Goal: Task Accomplishment & Management: Complete application form

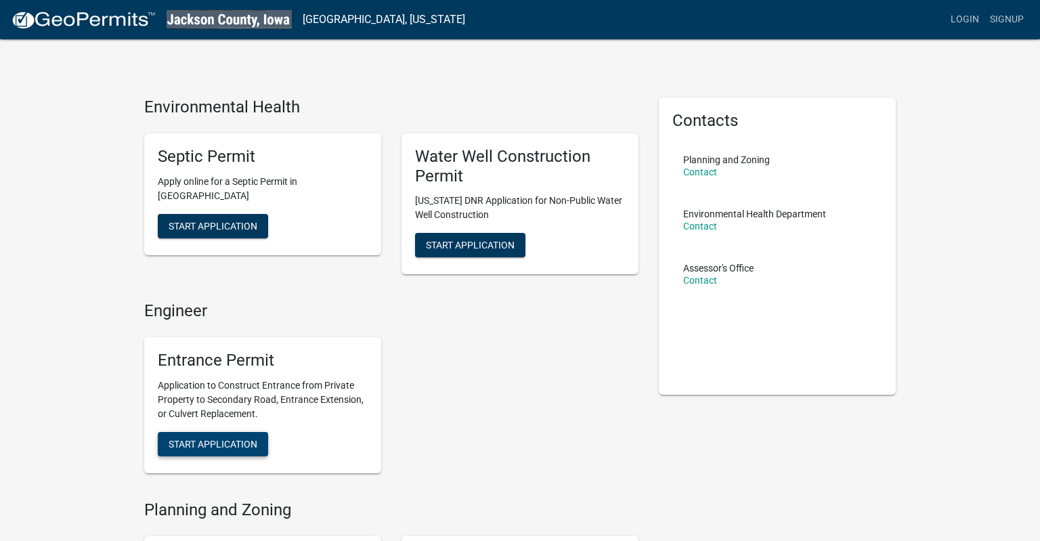
click at [188, 451] on button "Start Application" at bounding box center [213, 444] width 110 height 24
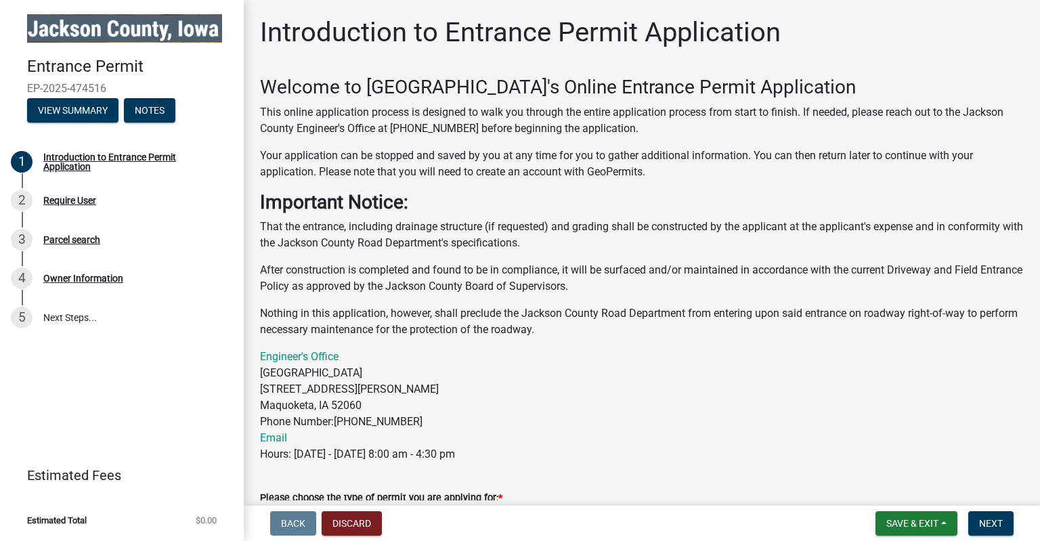
click at [588, 255] on div "Welcome to [GEOGRAPHIC_DATA]'s Online Entrance Permit Application This online a…" at bounding box center [641, 269] width 763 height 386
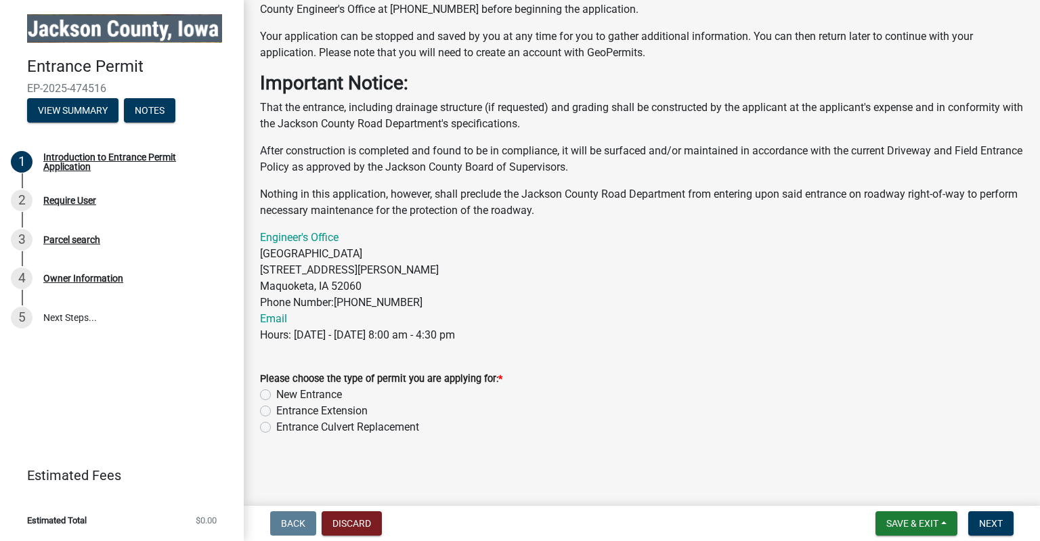
click at [345, 389] on div "New Entrance" at bounding box center [641, 394] width 763 height 16
click at [321, 391] on label "New Entrance" at bounding box center [309, 394] width 66 height 16
click at [285, 391] on input "New Entrance" at bounding box center [280, 390] width 9 height 9
radio input "true"
click at [754, 429] on div "Entrance Culvert Replacement" at bounding box center [641, 427] width 763 height 16
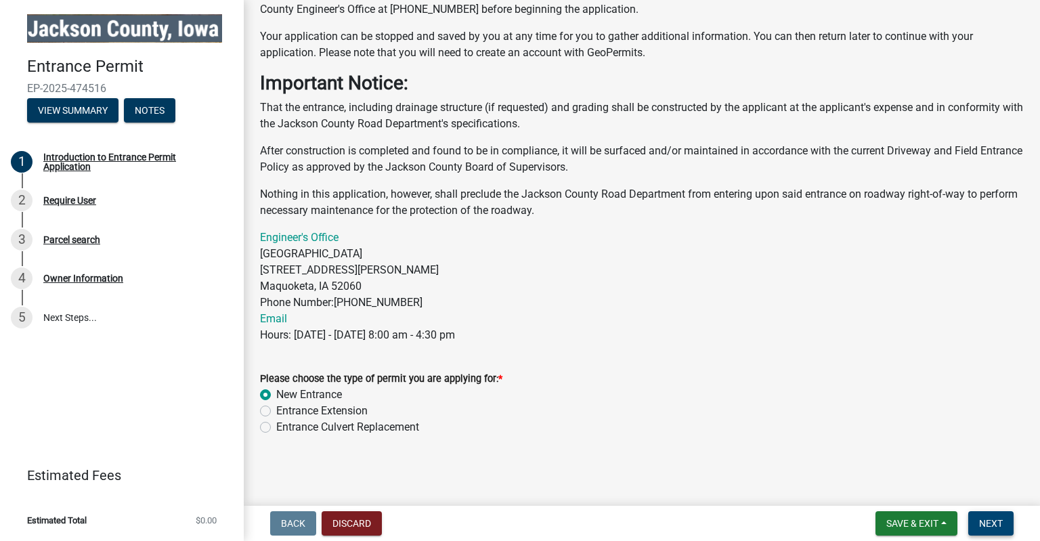
click at [992, 523] on span "Next" at bounding box center [991, 523] width 24 height 11
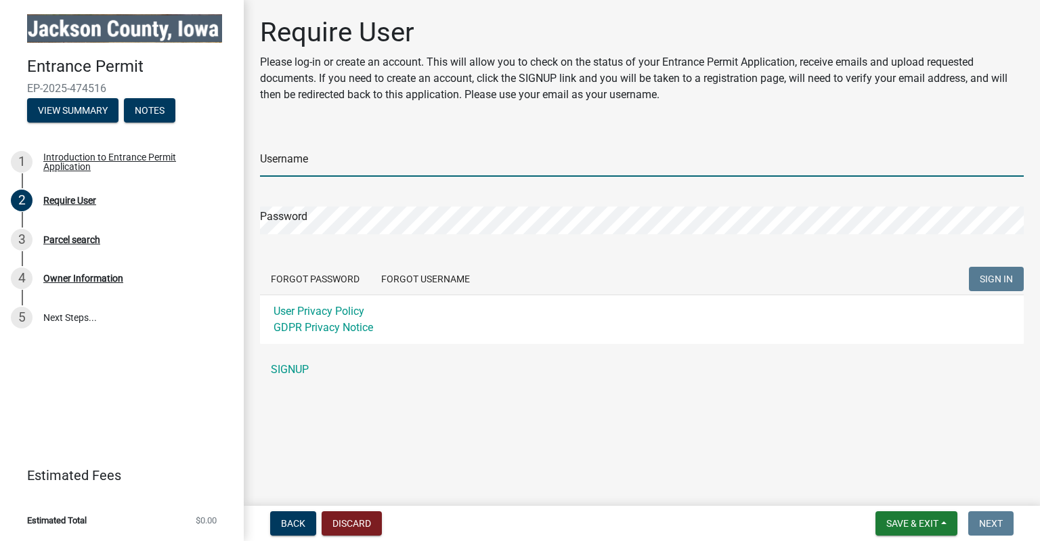
click at [471, 151] on input "Username" at bounding box center [641, 163] width 763 height 28
type input "[EMAIL_ADDRESS][DOMAIN_NAME]"
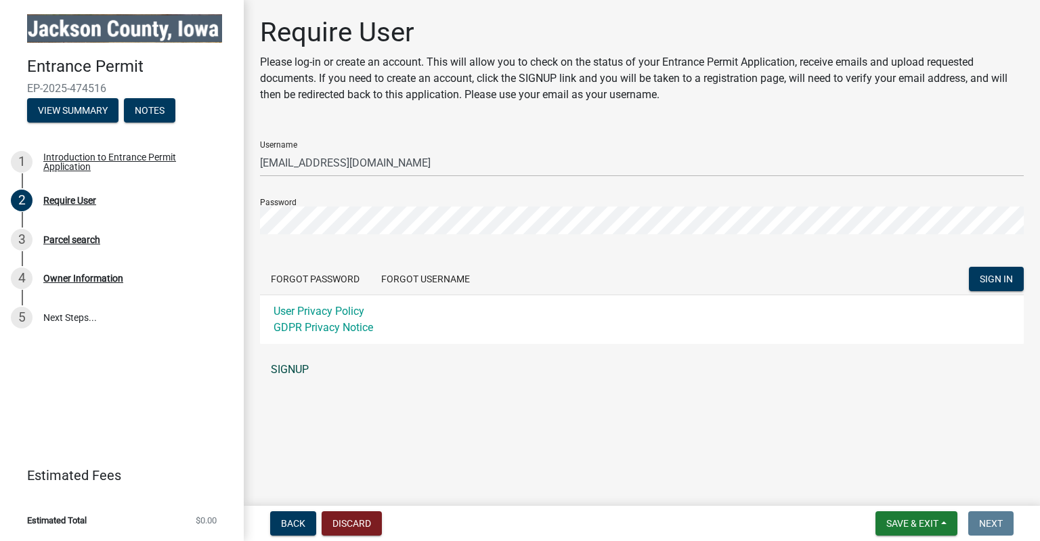
click at [292, 374] on link "SIGNUP" at bounding box center [641, 369] width 763 height 27
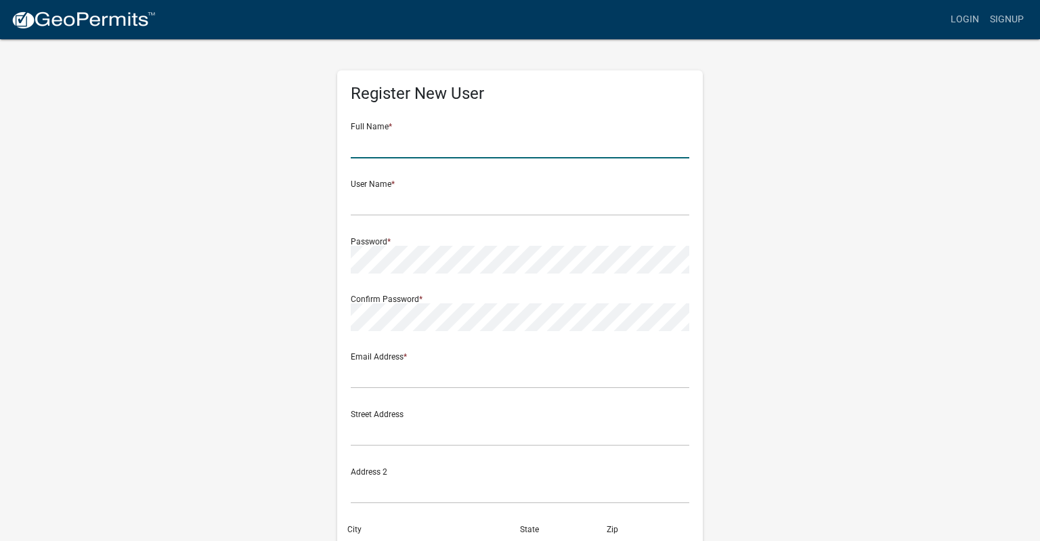
click at [413, 131] on input "text" at bounding box center [520, 145] width 338 height 28
type input "[PERSON_NAME]"
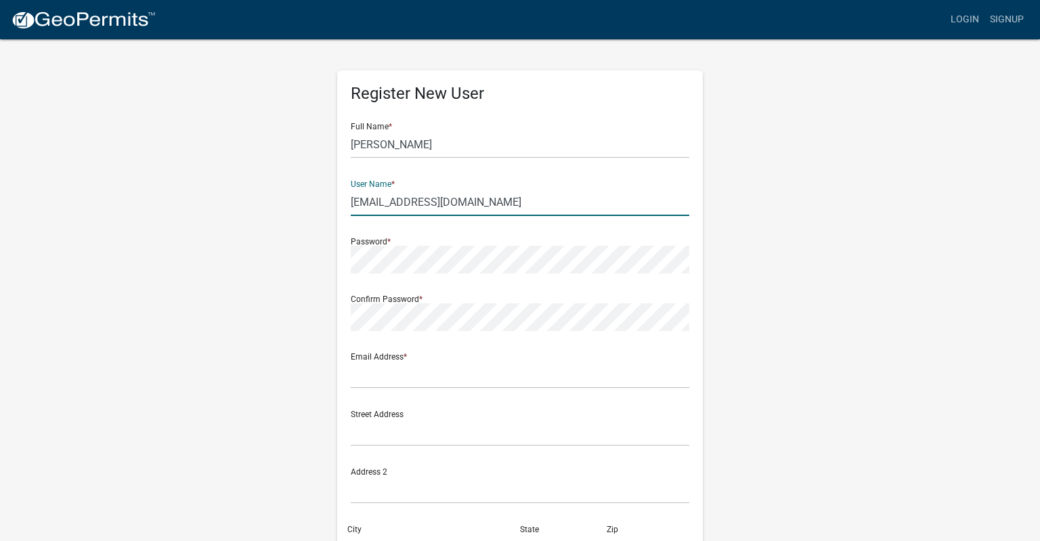
type input "[EMAIL_ADDRESS][DOMAIN_NAME]"
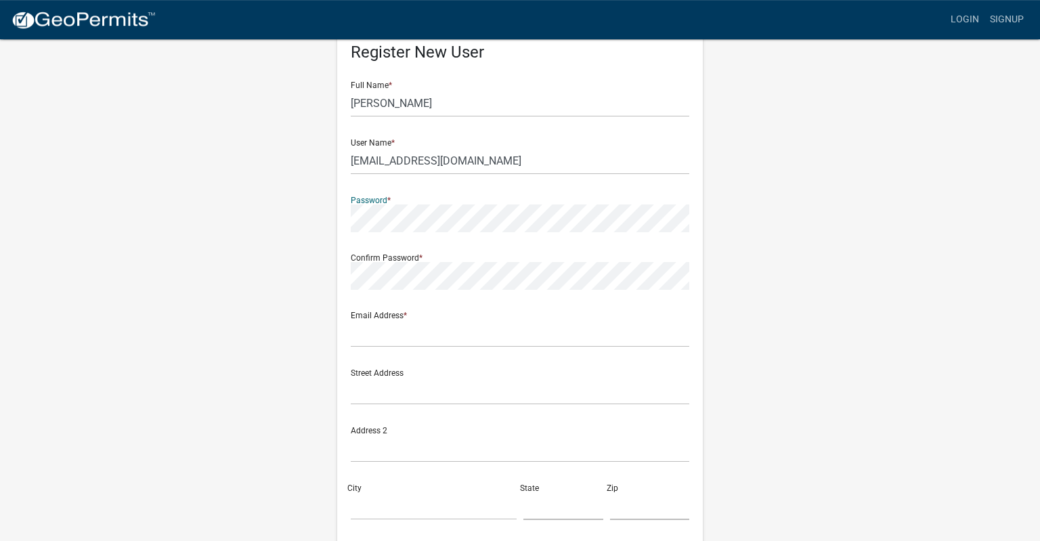
scroll to position [42, 0]
click at [445, 332] on input "text" at bounding box center [520, 333] width 338 height 28
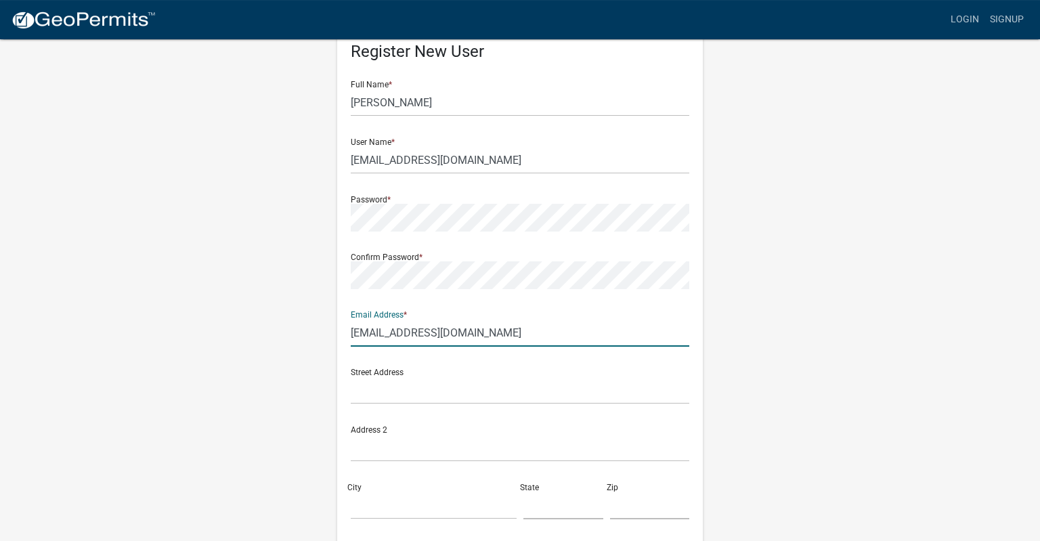
type input "[EMAIL_ADDRESS][DOMAIN_NAME]"
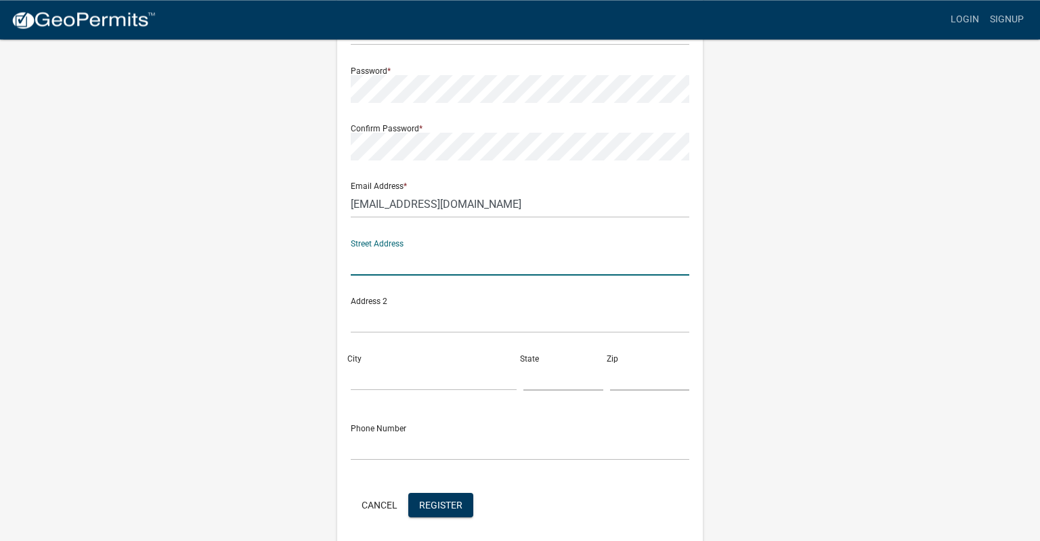
scroll to position [171, 0]
type input "[GEOGRAPHIC_DATA][PERSON_NAME]"
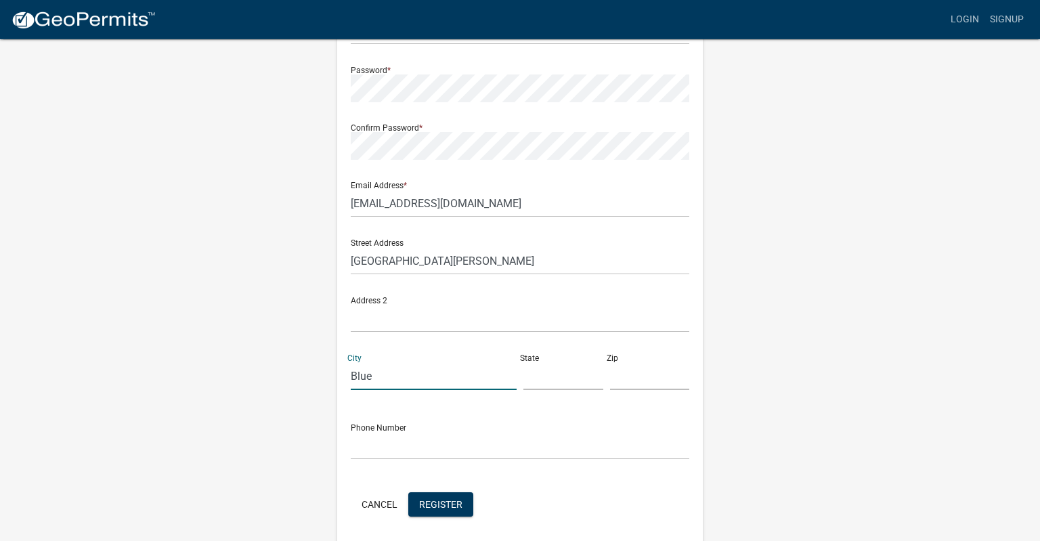
type input "Blue Grass"
type input "IA"
type input "52726"
click at [385, 451] on input "text" at bounding box center [520, 446] width 338 height 28
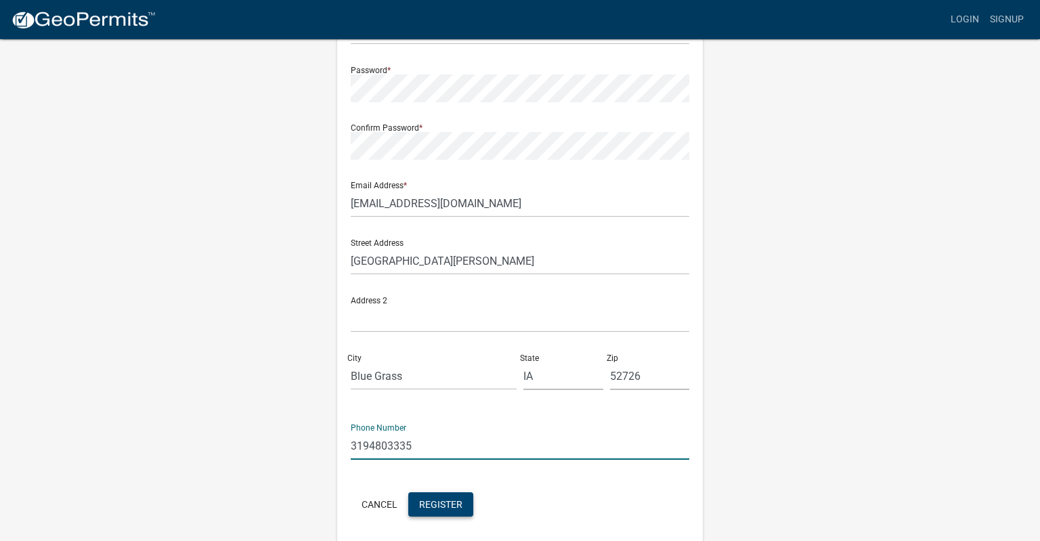
type input "3194803335"
click at [435, 508] on span "Register" at bounding box center [440, 503] width 43 height 11
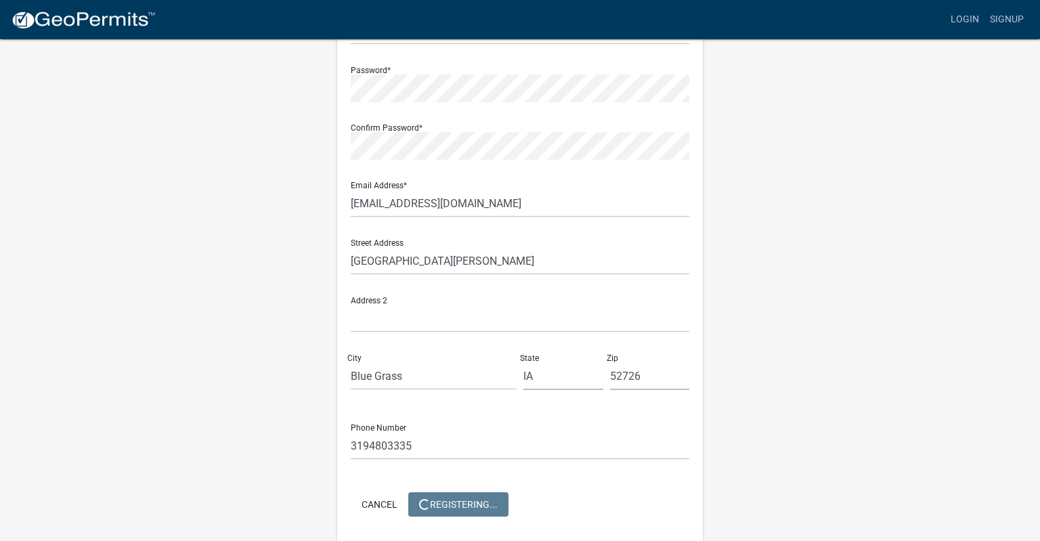
scroll to position [0, 0]
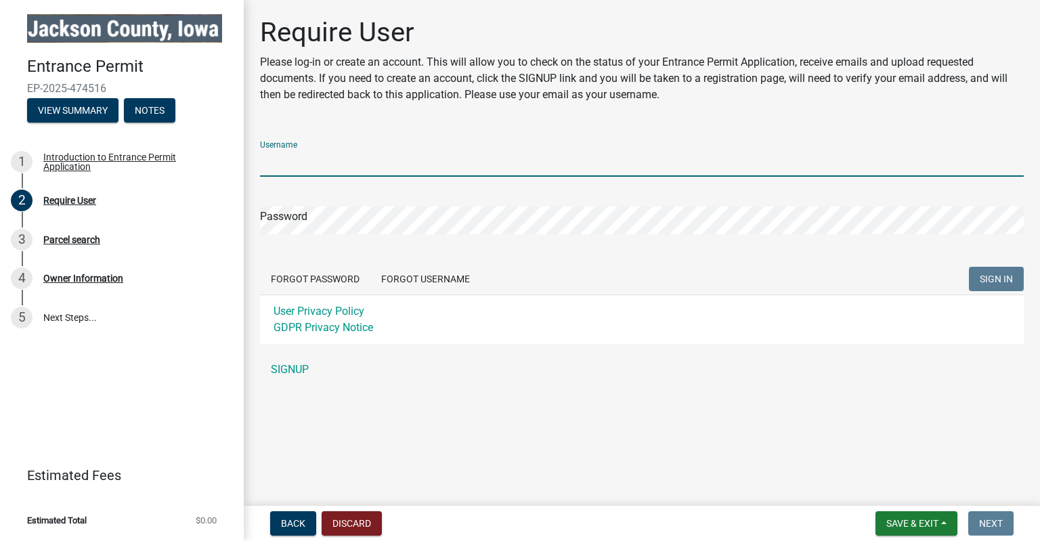
click at [315, 164] on input "Username" at bounding box center [641, 163] width 763 height 28
type input "[EMAIL_ADDRESS][DOMAIN_NAME]"
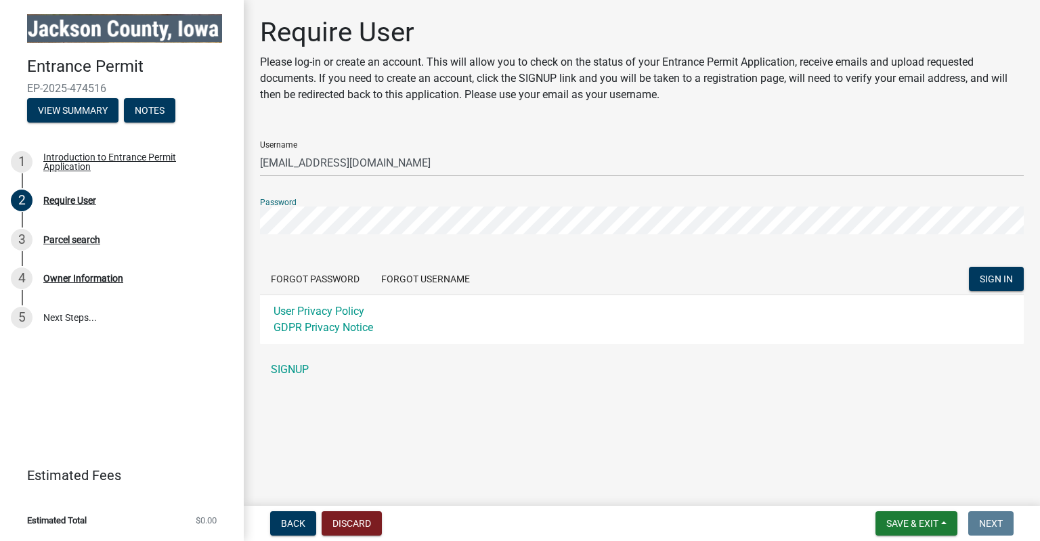
click at [969, 267] on button "SIGN IN" at bounding box center [996, 279] width 55 height 24
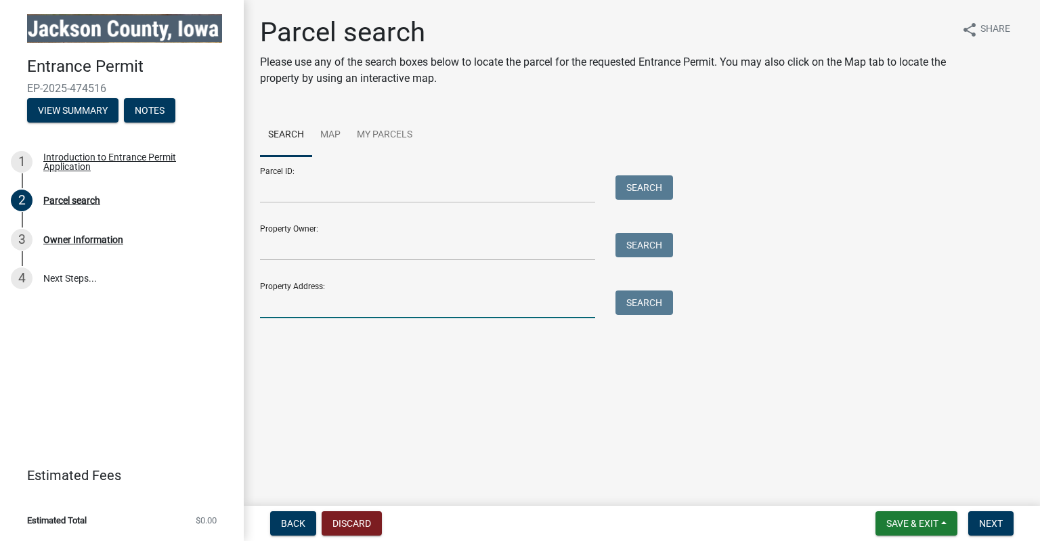
click at [311, 295] on input "Property Address:" at bounding box center [427, 304] width 335 height 28
type input "17160 37th St"
click at [646, 303] on button "Search" at bounding box center [644, 302] width 58 height 24
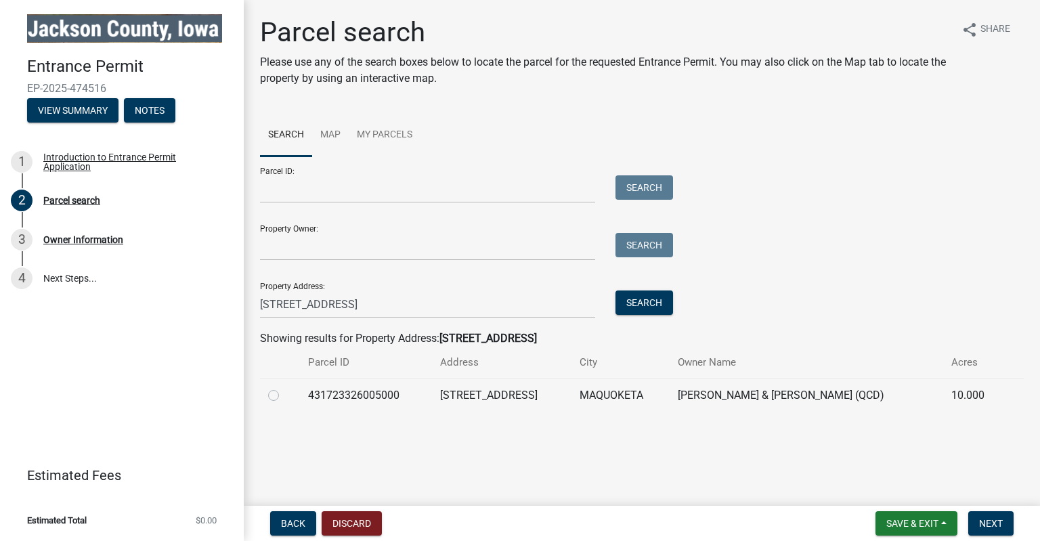
click at [284, 387] on label at bounding box center [284, 387] width 0 height 0
click at [284, 396] on input "radio" at bounding box center [288, 391] width 9 height 9
radio input "true"
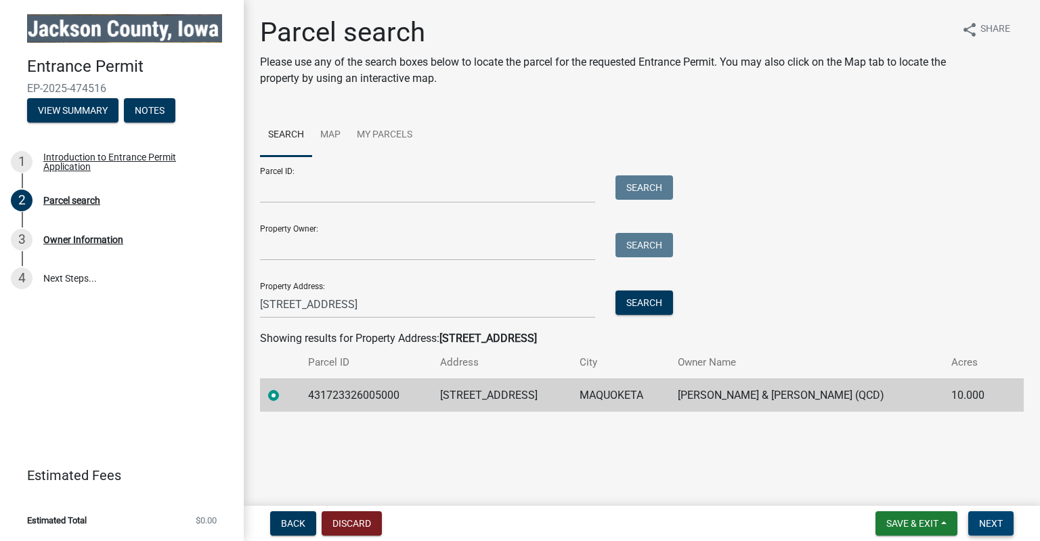
click at [981, 519] on span "Next" at bounding box center [991, 523] width 24 height 11
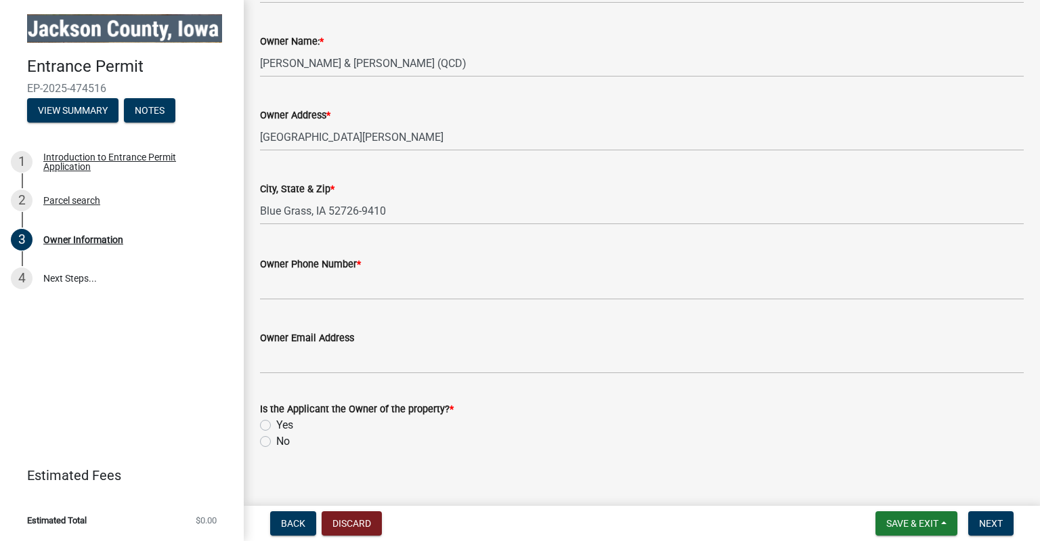
scroll to position [136, 0]
click at [351, 273] on input "Owner Phone Number *" at bounding box center [641, 285] width 763 height 28
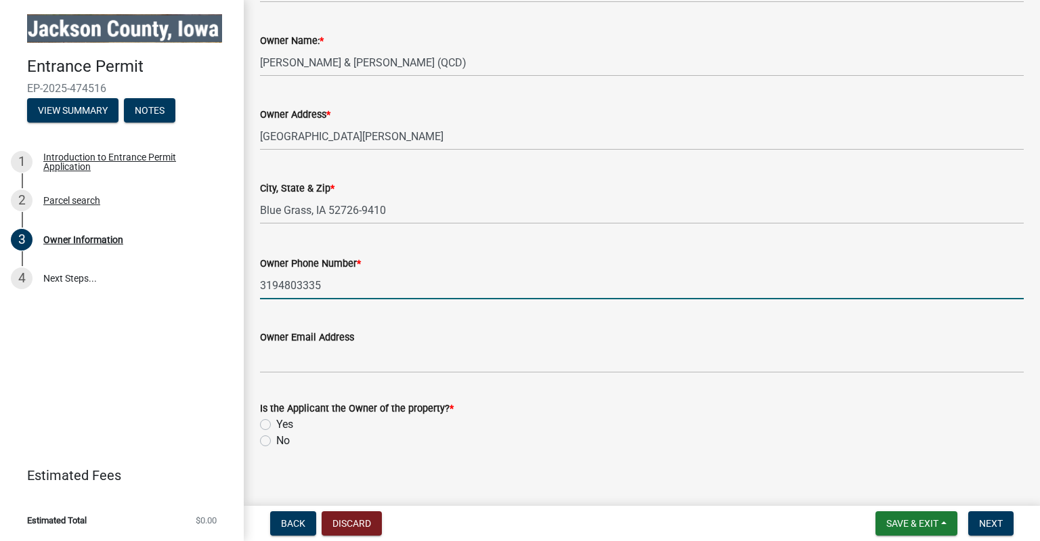
drag, startPoint x: 296, startPoint y: 283, endPoint x: 278, endPoint y: 313, distance: 35.9
click at [278, 299] on input "3194803335" at bounding box center [641, 285] width 763 height 28
type input "3194803335"
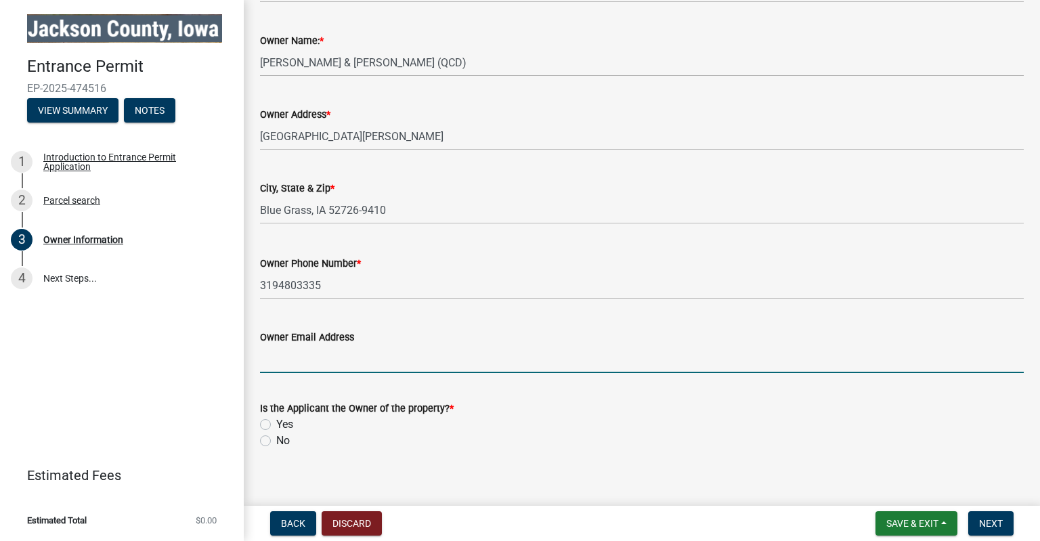
click at [291, 350] on input "Owner Email Address" at bounding box center [641, 359] width 763 height 28
type input "[EMAIL_ADDRESS][DOMAIN_NAME]"
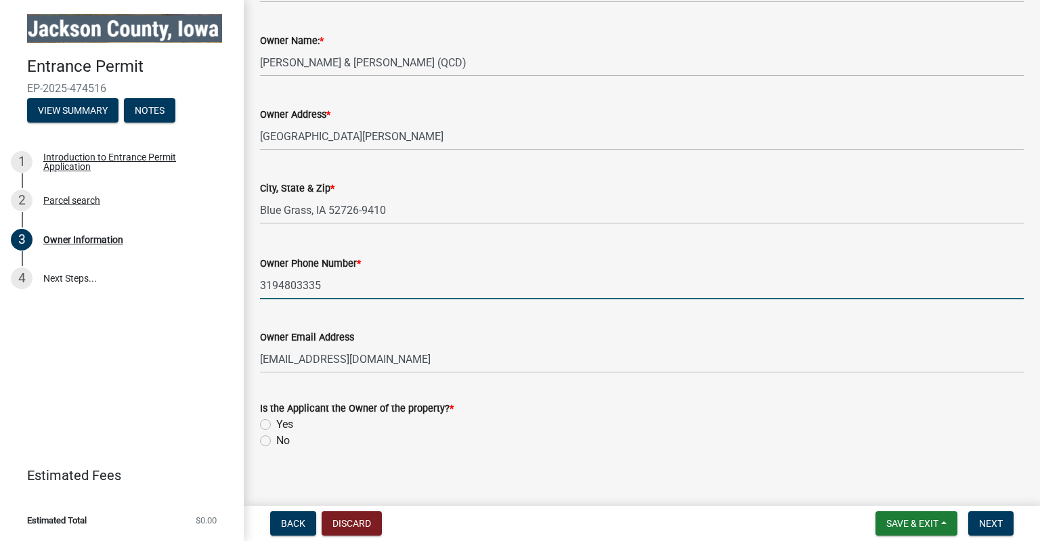
click at [301, 286] on input "3194803335" at bounding box center [641, 285] width 763 height 28
click at [283, 427] on label "Yes" at bounding box center [284, 424] width 17 height 16
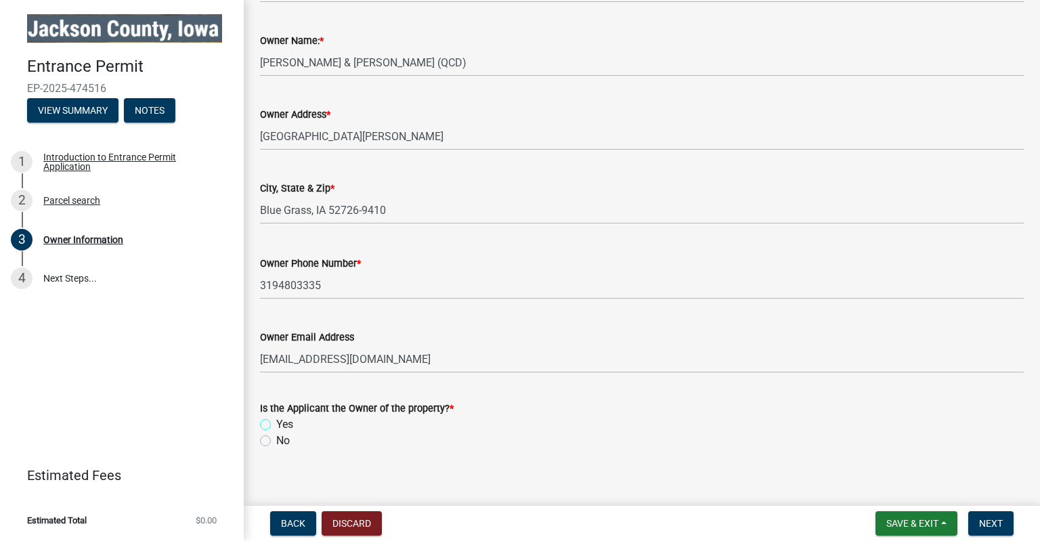
click at [283, 425] on input "Yes" at bounding box center [280, 420] width 9 height 9
radio input "true"
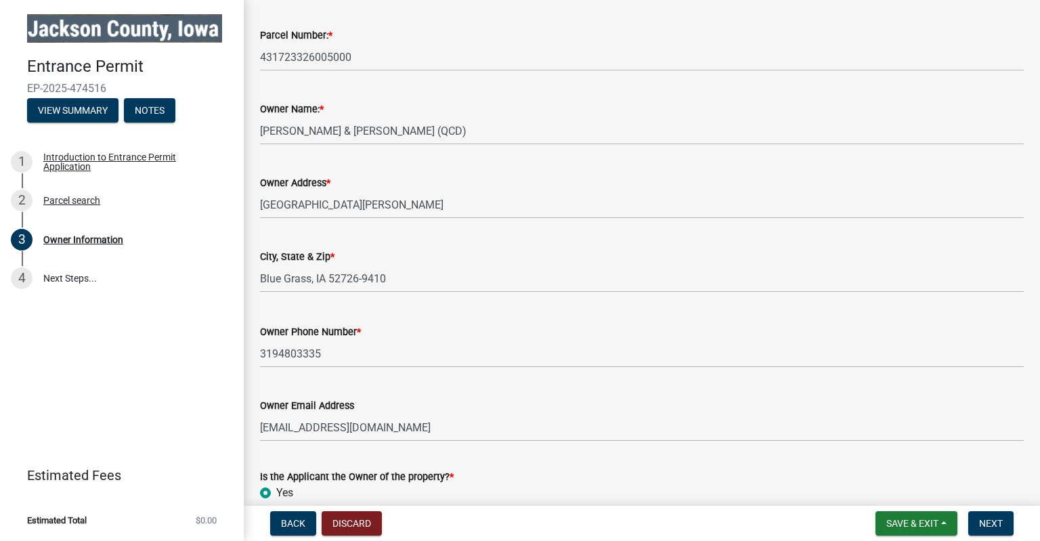
scroll to position [64, 0]
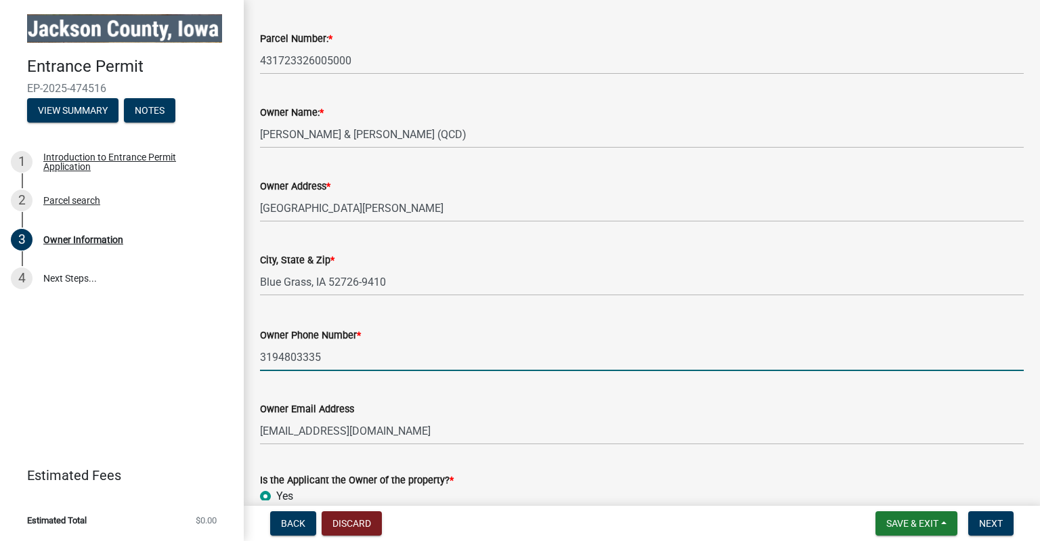
click at [314, 357] on input "3194803335" at bounding box center [641, 357] width 763 height 28
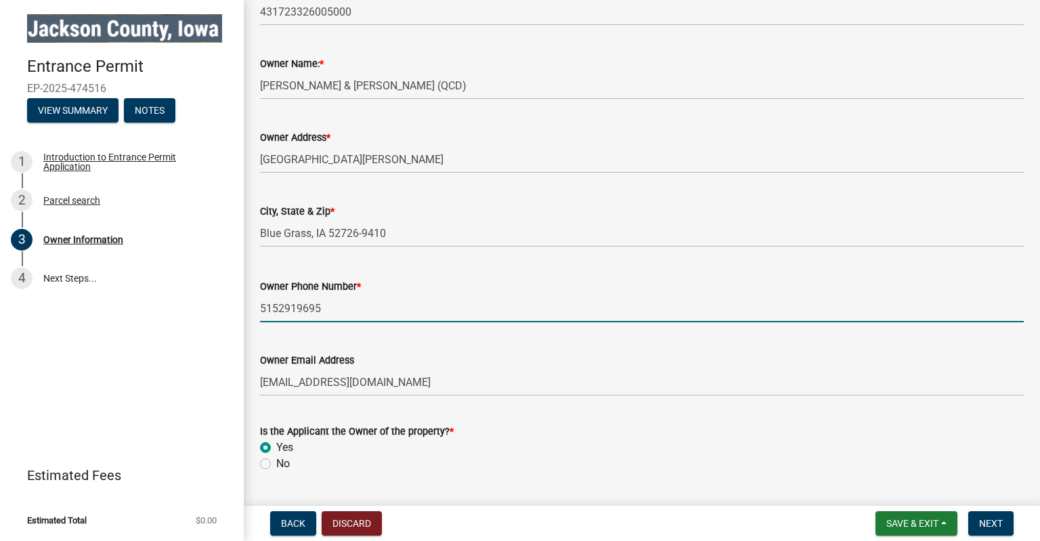
scroll to position [149, 0]
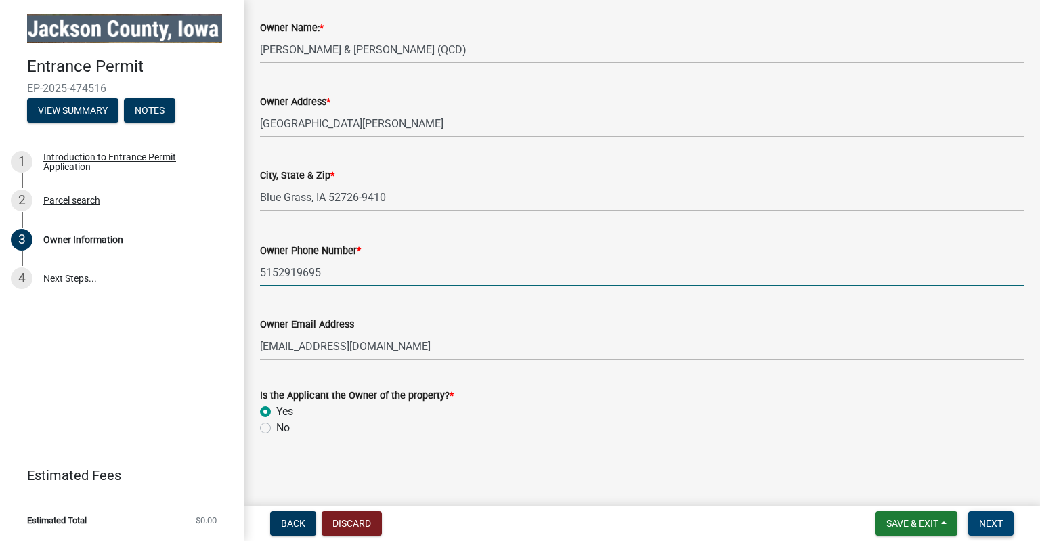
type input "5152919695"
click at [988, 532] on button "Next" at bounding box center [990, 523] width 45 height 24
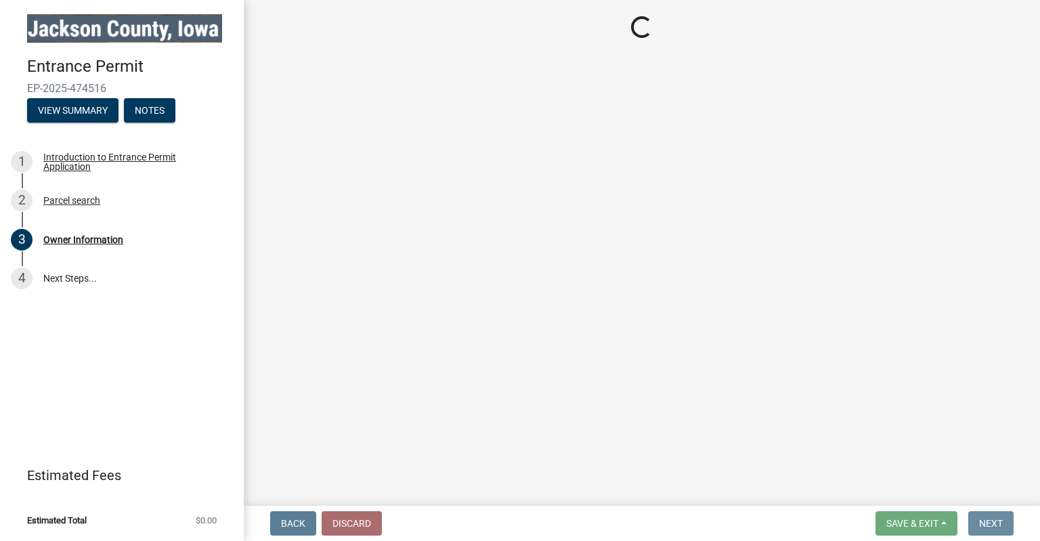
scroll to position [0, 0]
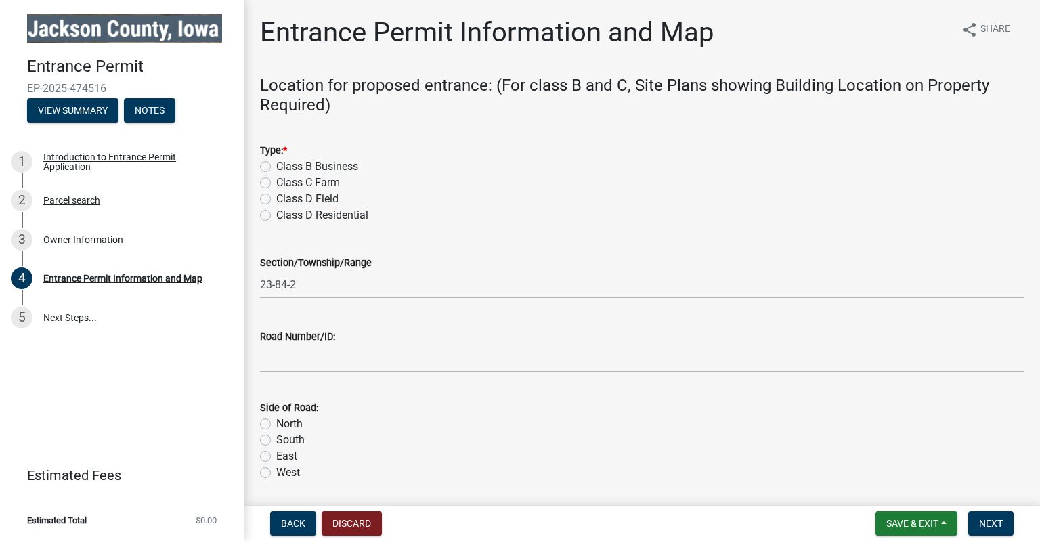
click at [271, 220] on div "Class D Residential" at bounding box center [641, 215] width 763 height 16
click at [276, 215] on label "Class D Residential" at bounding box center [322, 215] width 92 height 16
click at [276, 215] on input "Class D Residential" at bounding box center [280, 211] width 9 height 9
radio input "true"
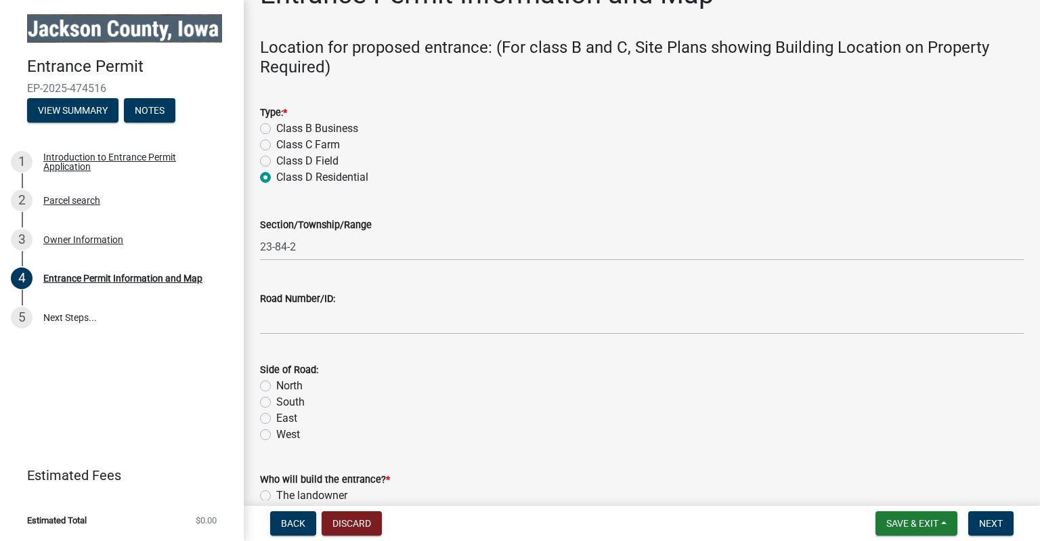
scroll to position [39, 0]
click at [292, 391] on label "North" at bounding box center [289, 384] width 26 height 16
click at [285, 385] on input "North" at bounding box center [280, 380] width 9 height 9
radio input "true"
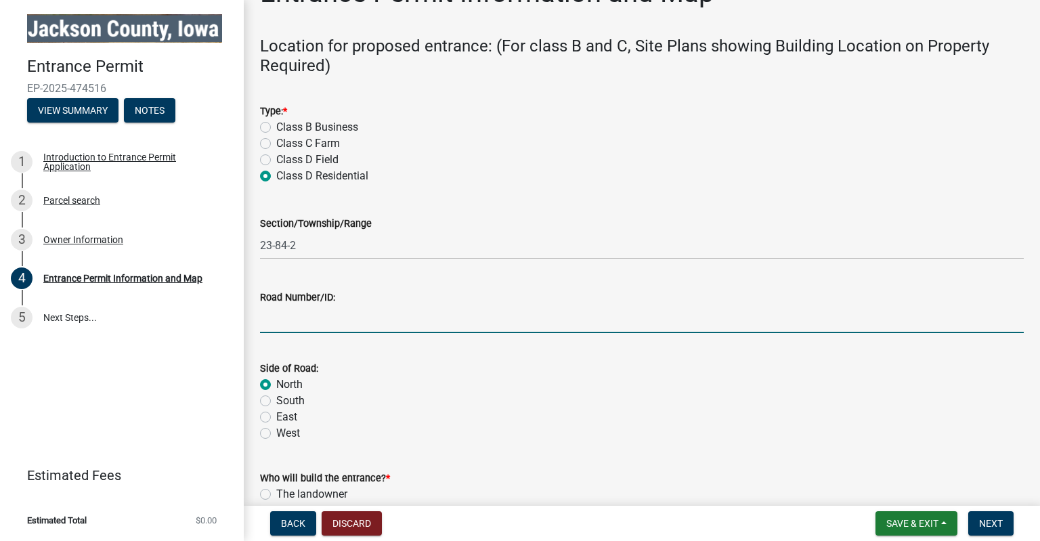
click at [290, 318] on input "Road Number/ID:" at bounding box center [641, 319] width 763 height 28
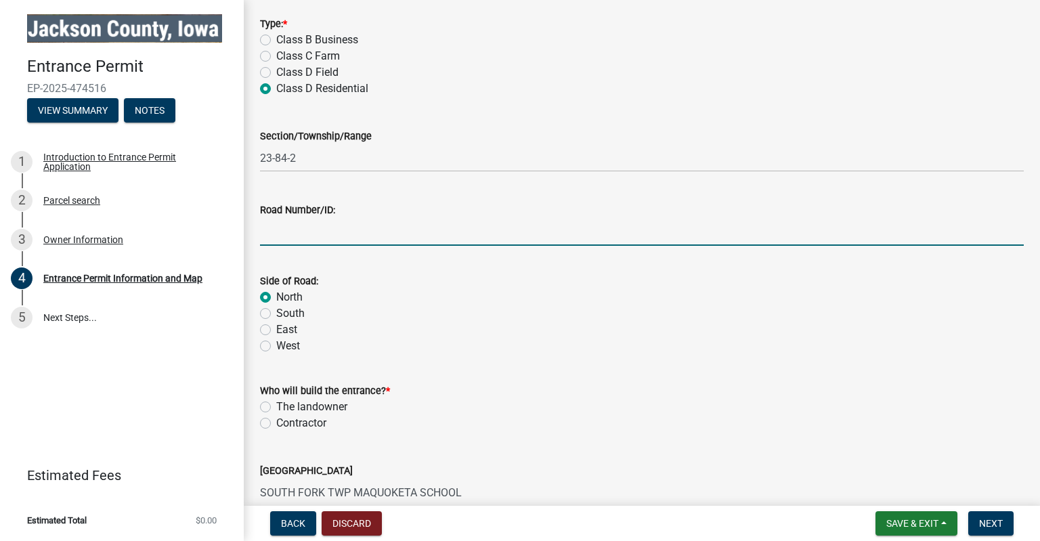
scroll to position [126, 0]
click at [275, 421] on div "Contractor" at bounding box center [641, 424] width 763 height 16
click at [276, 424] on label "Contractor" at bounding box center [301, 424] width 50 height 16
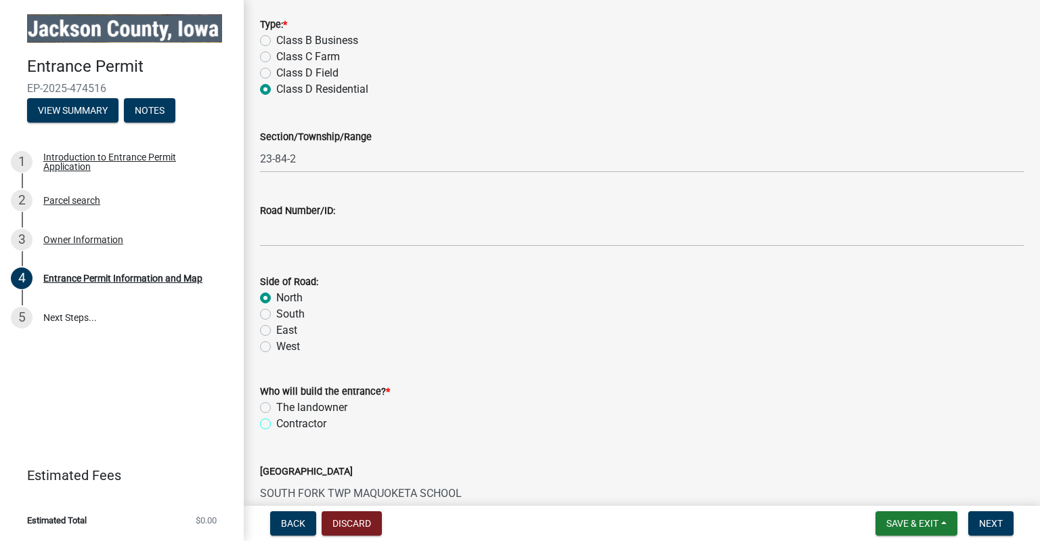
click at [276, 424] on input "Contractor" at bounding box center [280, 420] width 9 height 9
radio input "true"
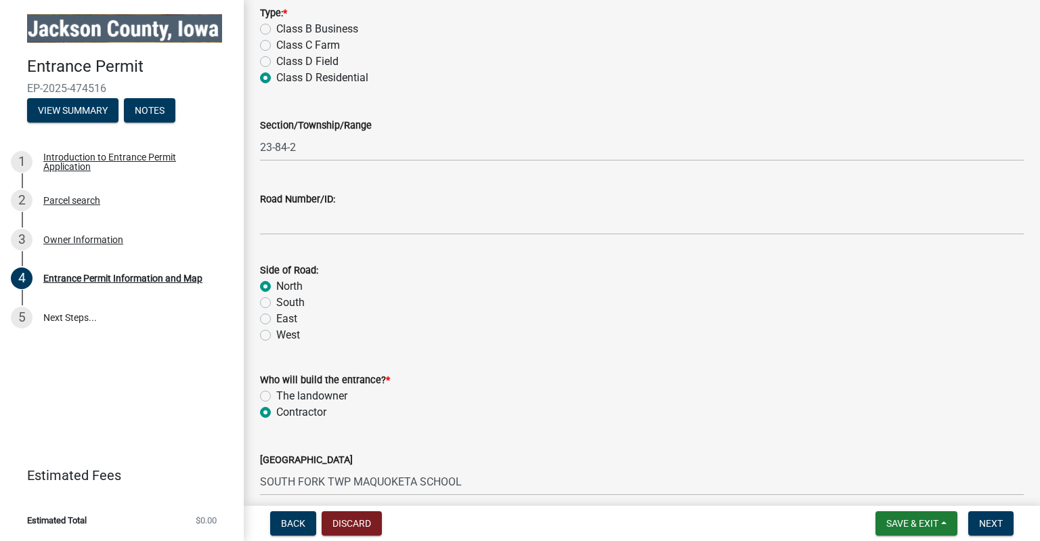
scroll to position [110, 0]
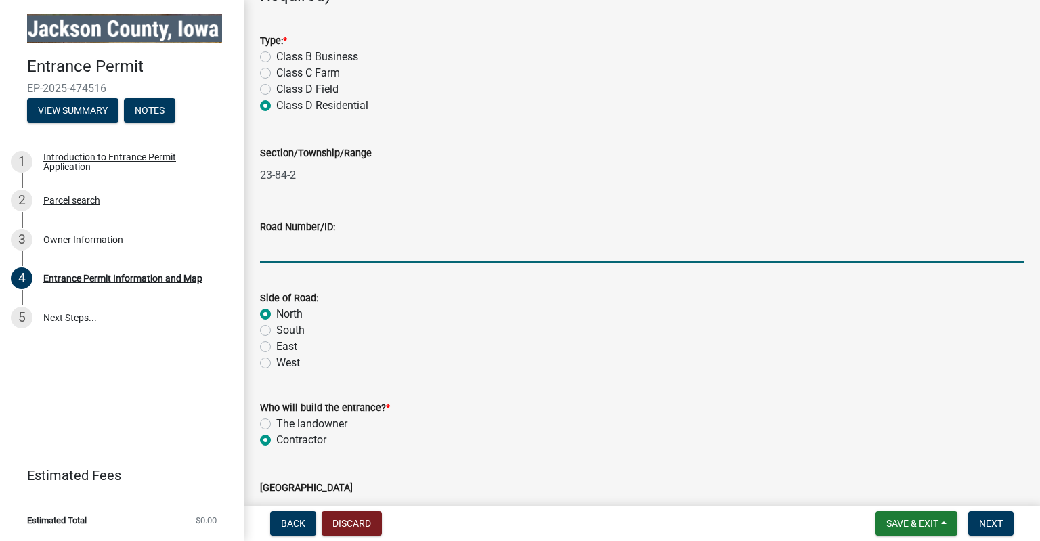
click at [320, 248] on input "Road Number/ID:" at bounding box center [641, 249] width 763 height 28
click at [289, 224] on label "Road Number/ID:" at bounding box center [297, 227] width 75 height 9
click at [289, 235] on input "Road Number/ID:" at bounding box center [641, 249] width 763 height 28
click at [291, 234] on div "Road Number/ID:" at bounding box center [641, 227] width 763 height 16
click at [294, 244] on input "Road Number/ID:" at bounding box center [641, 249] width 763 height 28
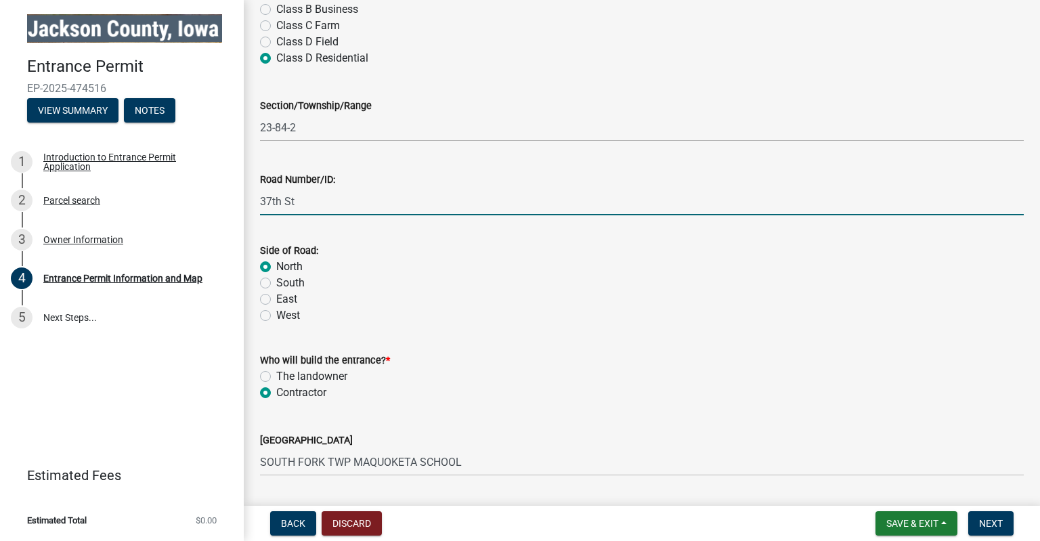
scroll to position [196, 0]
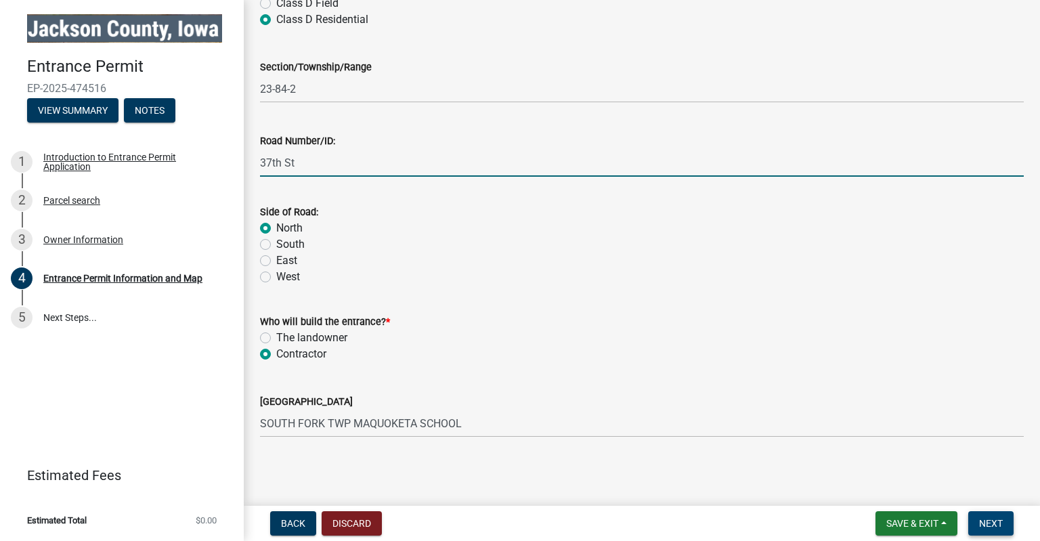
type input "37th St"
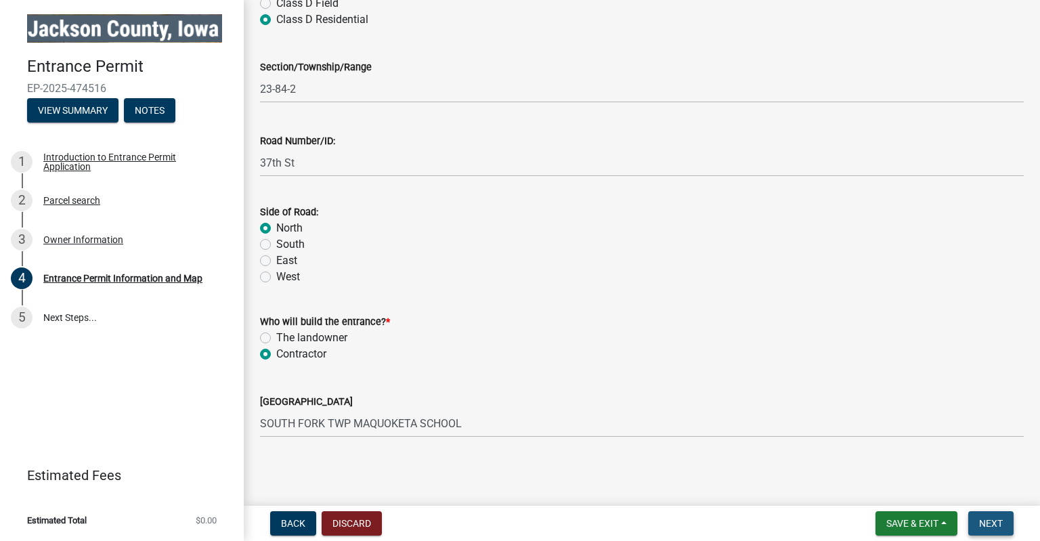
click at [1000, 532] on button "Next" at bounding box center [990, 523] width 45 height 24
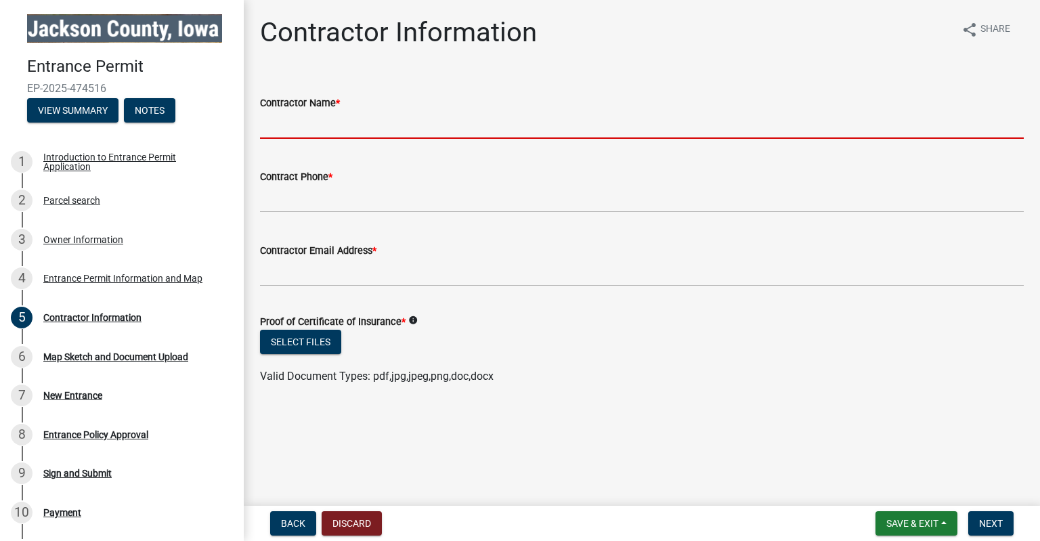
click at [401, 124] on input "Contractor Name *" at bounding box center [641, 125] width 763 height 28
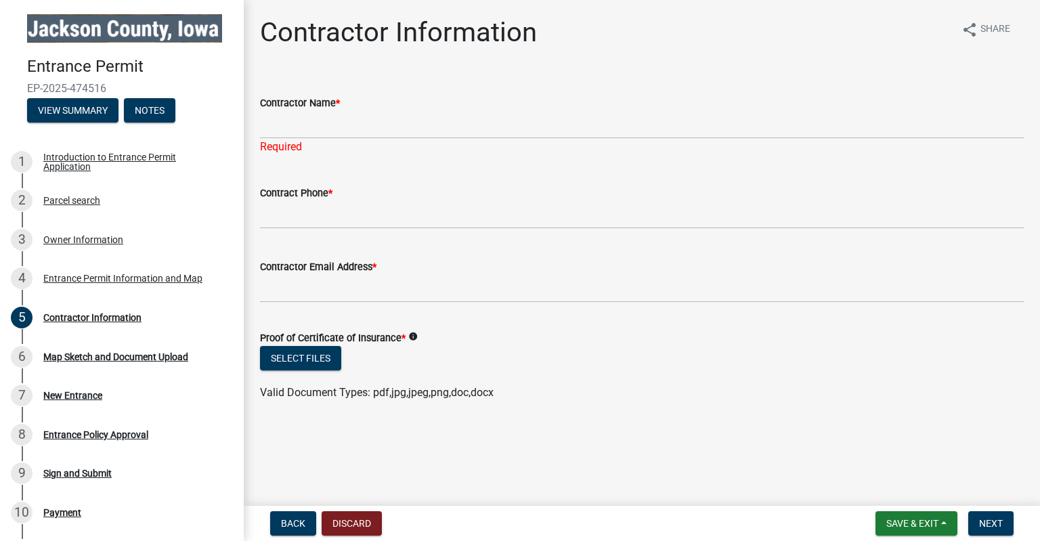
click at [420, 324] on form "Proof of Certificate of Insurance * info Select files Valid Document Types: pdf…" at bounding box center [641, 356] width 763 height 87
click at [418, 336] on icon "info" at bounding box center [412, 336] width 9 height 9
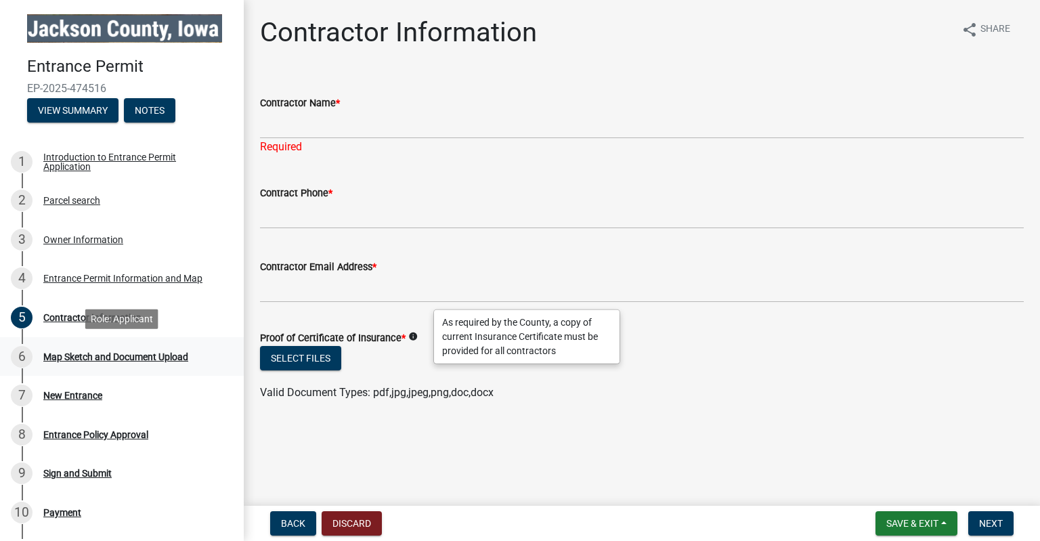
click at [127, 362] on div "6 Map Sketch and Document Upload" at bounding box center [116, 357] width 211 height 22
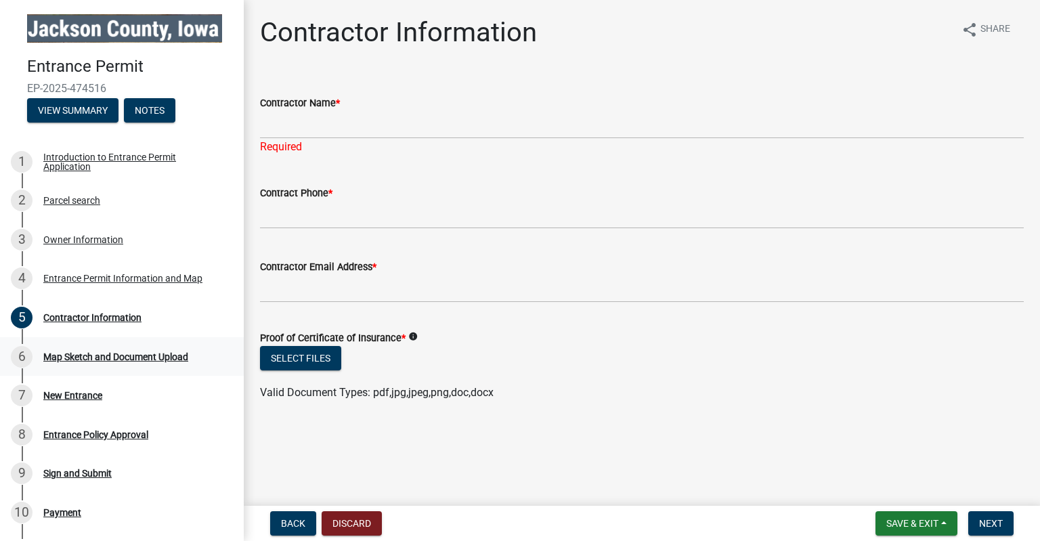
click at [45, 355] on div "Map Sketch and Document Upload" at bounding box center [115, 356] width 145 height 9
click at [1011, 540] on nav "Back Discard Save & Exit Save Save & Exit Next" at bounding box center [642, 523] width 796 height 35
click at [1000, 529] on button "Next" at bounding box center [990, 523] width 45 height 24
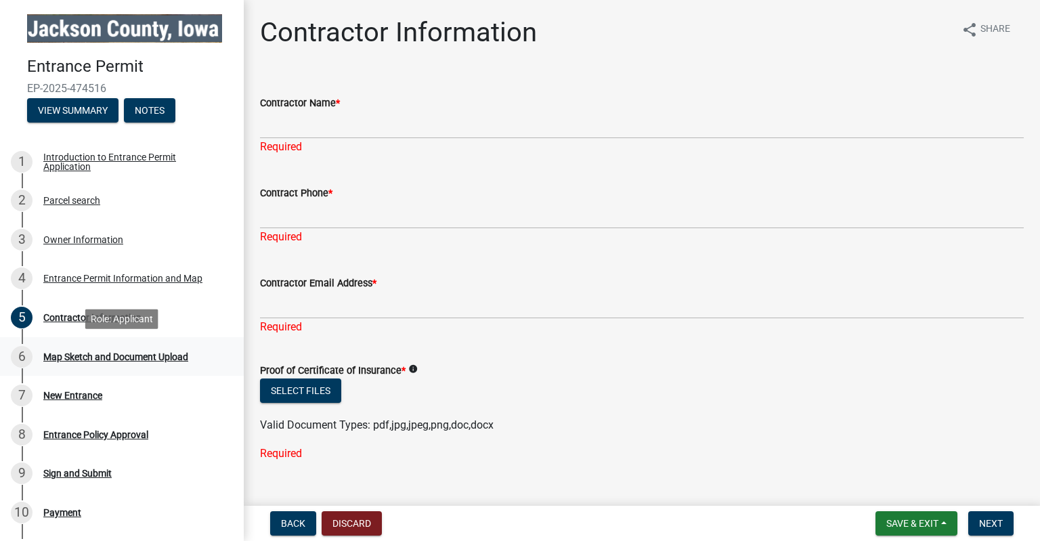
click at [129, 353] on div "Map Sketch and Document Upload" at bounding box center [115, 356] width 145 height 9
